Goal: Task Accomplishment & Management: Use online tool/utility

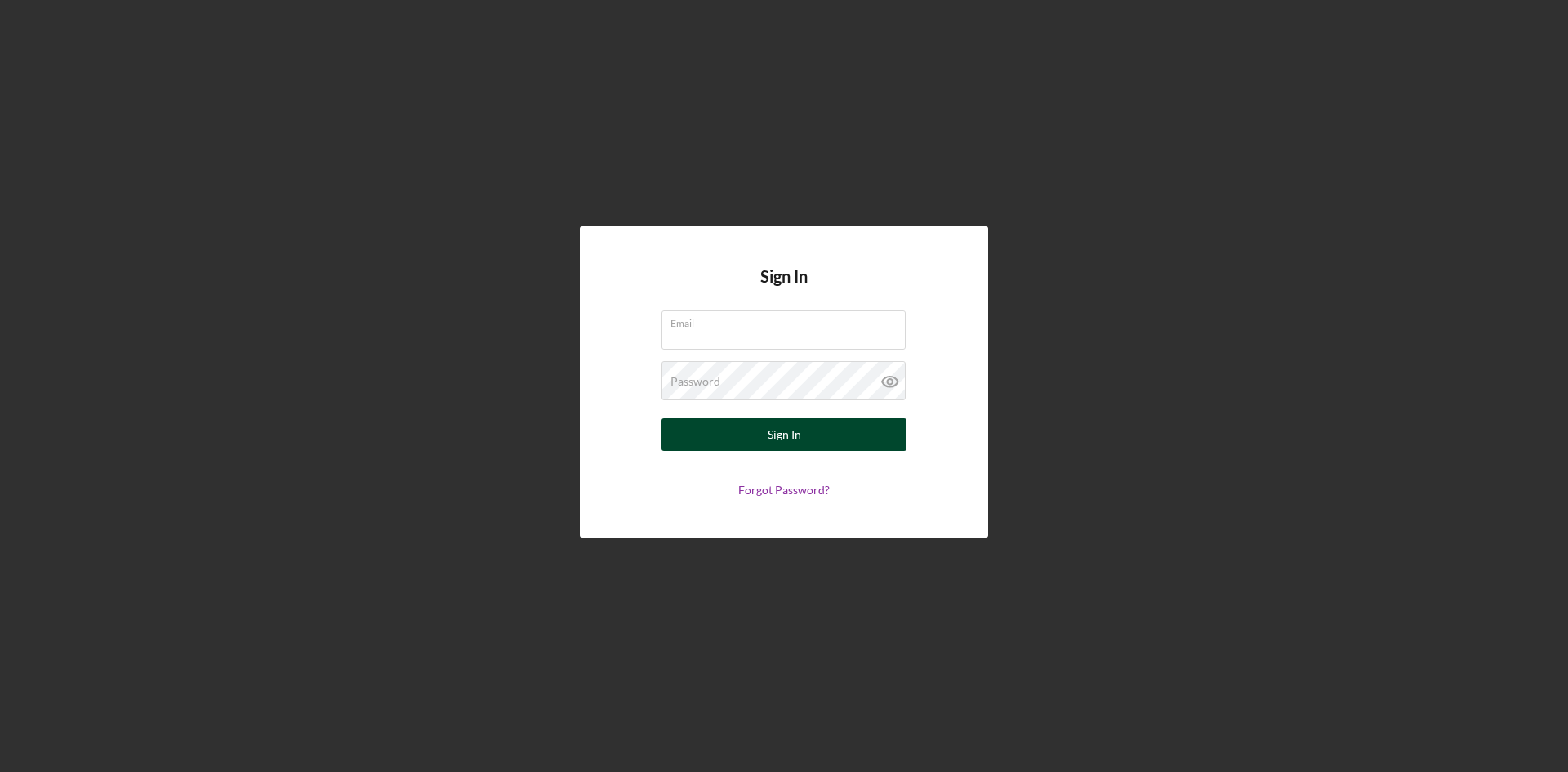
type input "[EMAIL_ADDRESS][DOMAIN_NAME]"
click at [787, 428] on div "Sign In" at bounding box center [785, 435] width 34 height 33
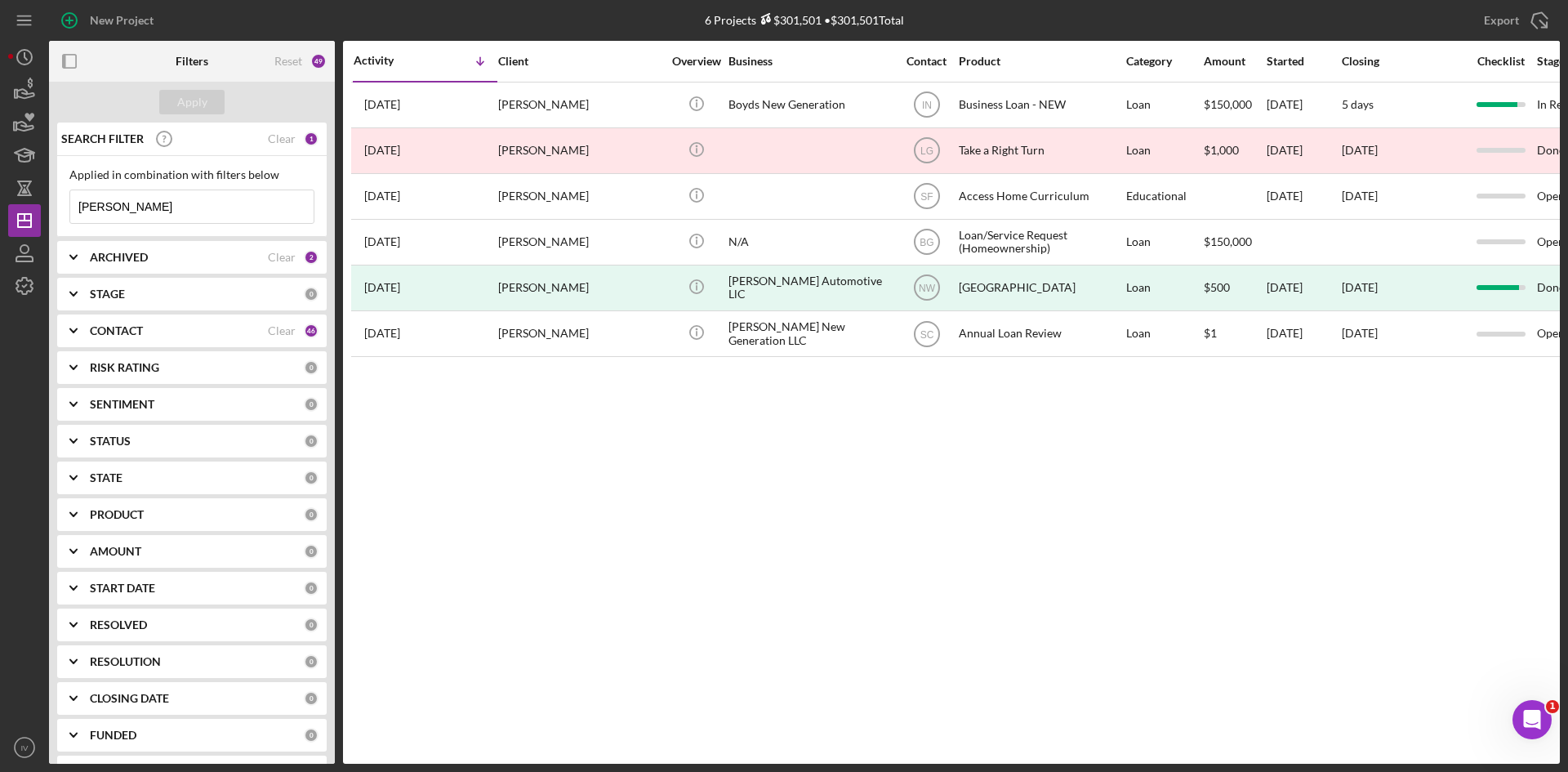
drag, startPoint x: 189, startPoint y: 206, endPoint x: -165, endPoint y: 209, distance: 354.0
click at [0, 209] on html "New Project 6 Projects $301,501 • $301,501 Total [PERSON_NAME] Export Icon/Expo…" at bounding box center [784, 386] width 1568 height 772
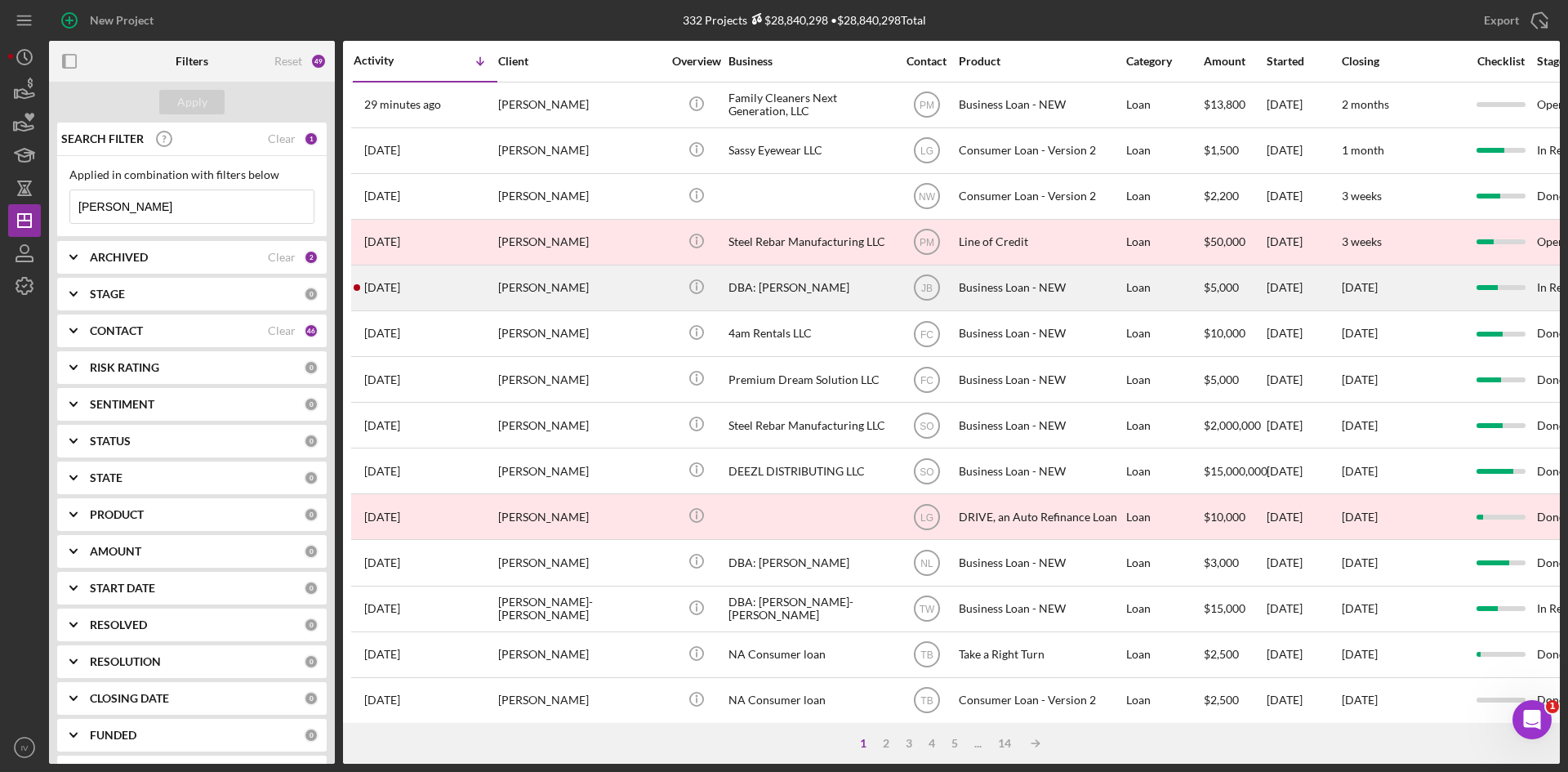
scroll to position [245, 0]
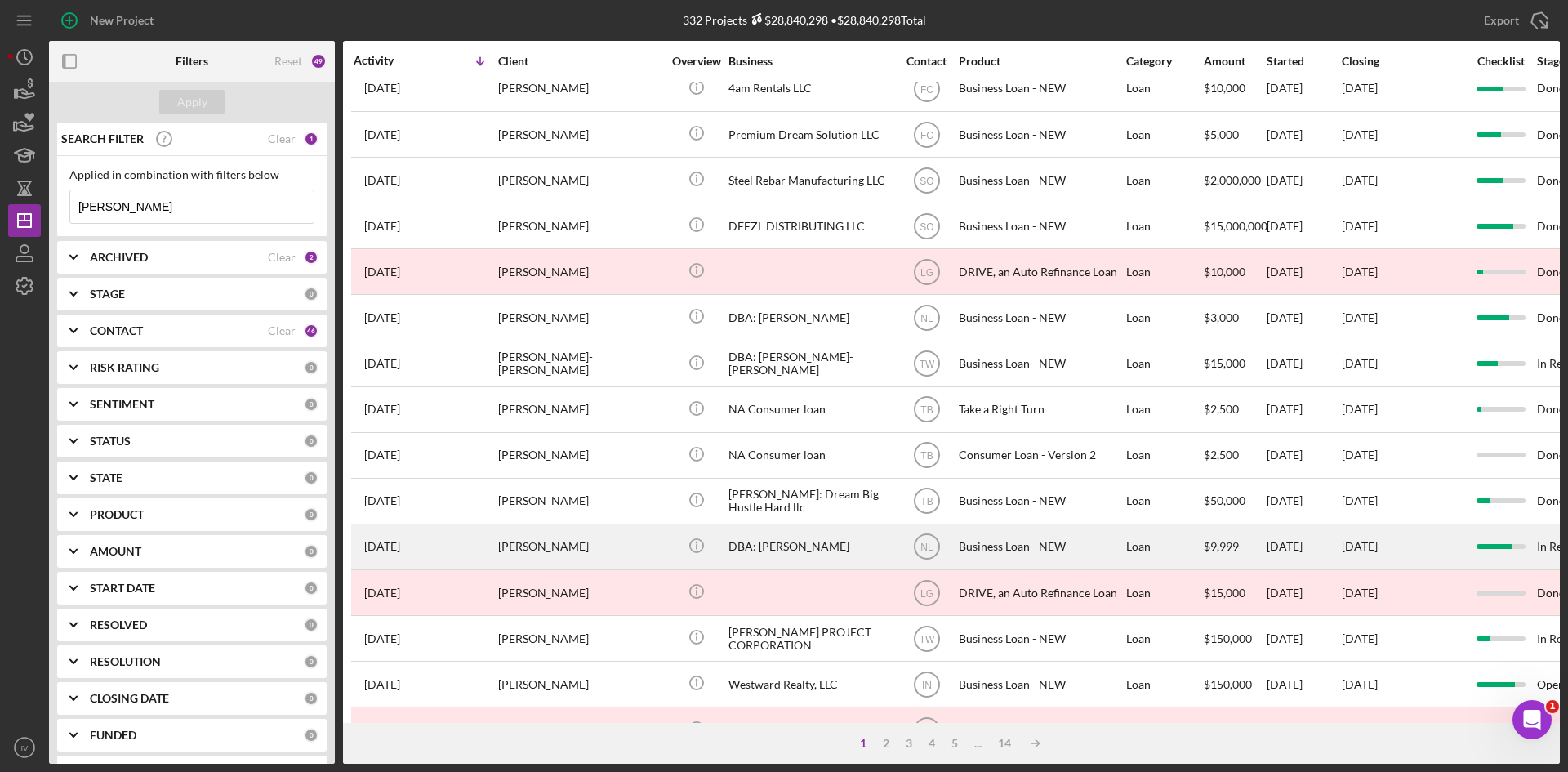
type input "[PERSON_NAME]"
click at [664, 544] on td "[PERSON_NAME]" at bounding box center [580, 547] width 167 height 46
